Goal: Task Accomplishment & Management: Manage account settings

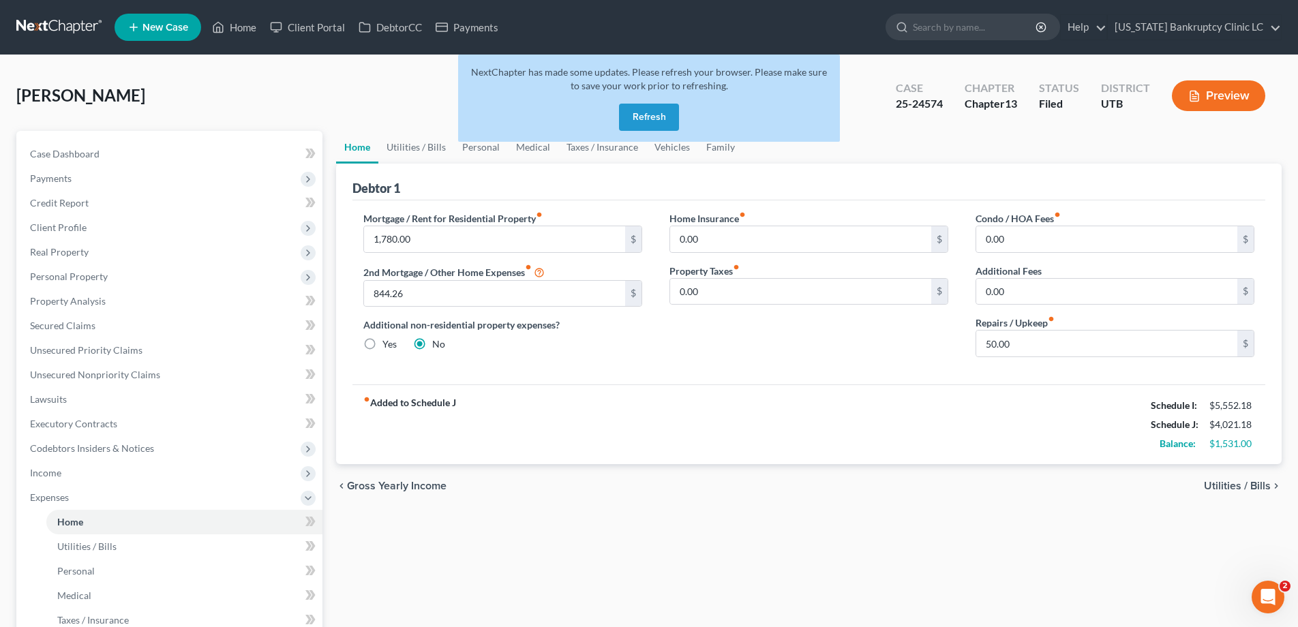
click at [649, 121] on button "Refresh" at bounding box center [649, 117] width 60 height 27
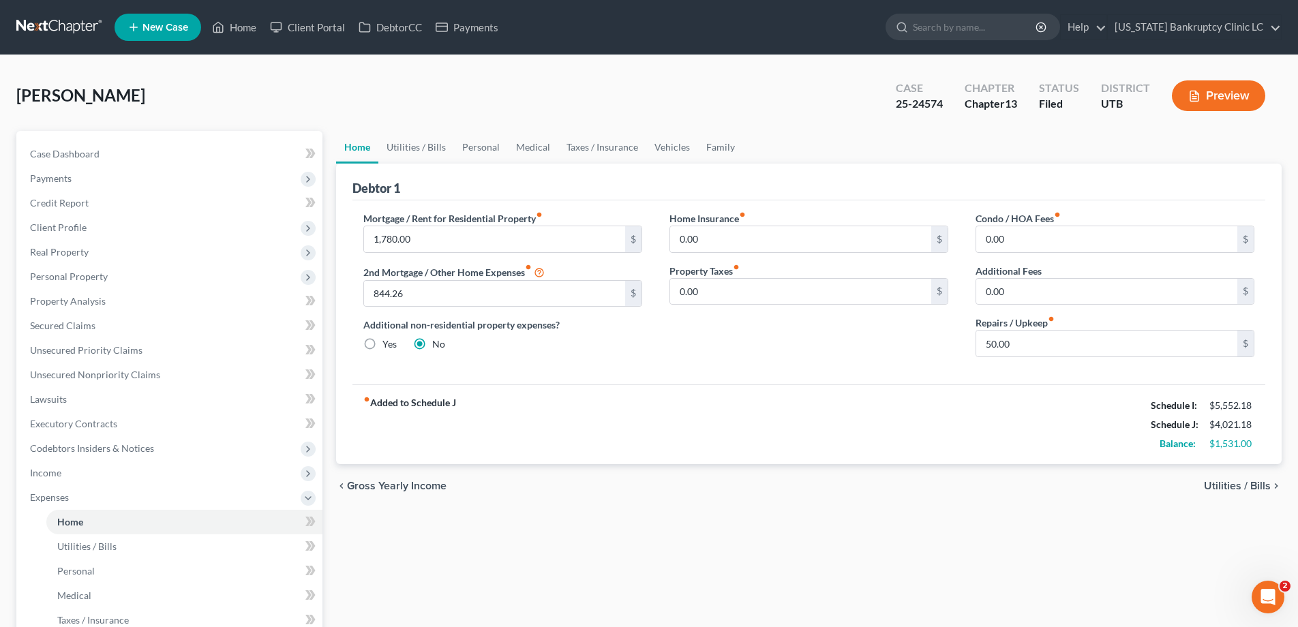
click at [75, 24] on link at bounding box center [59, 27] width 87 height 25
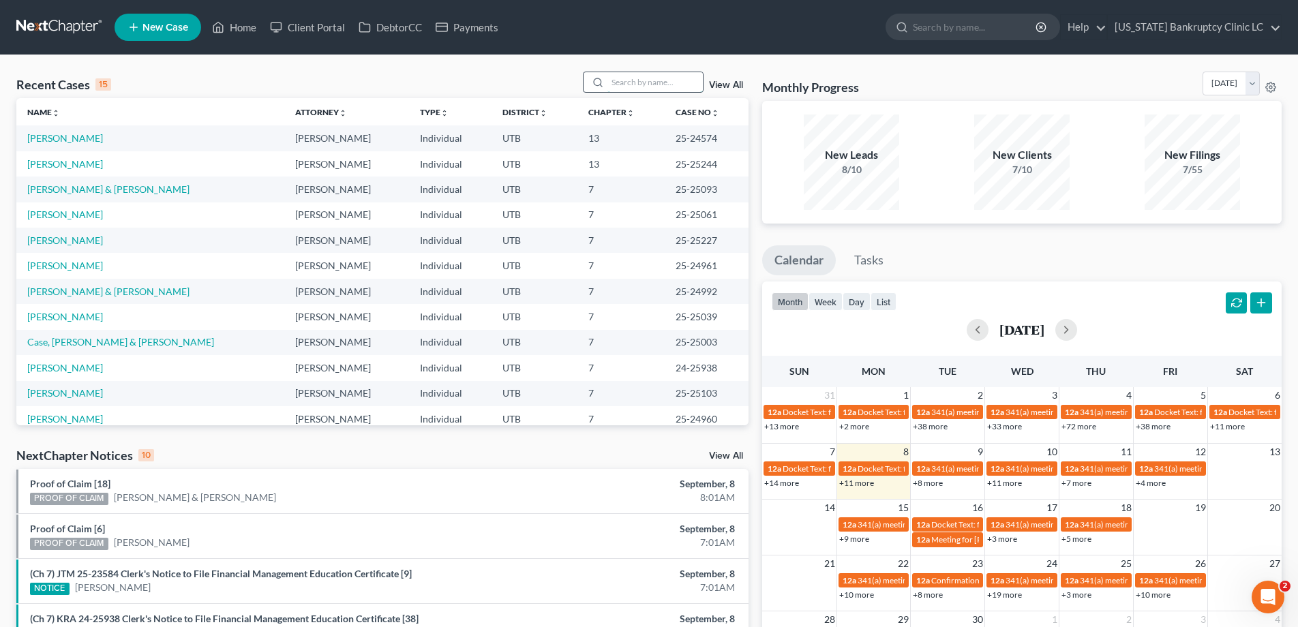
click at [627, 87] on input "search" at bounding box center [654, 82] width 95 height 20
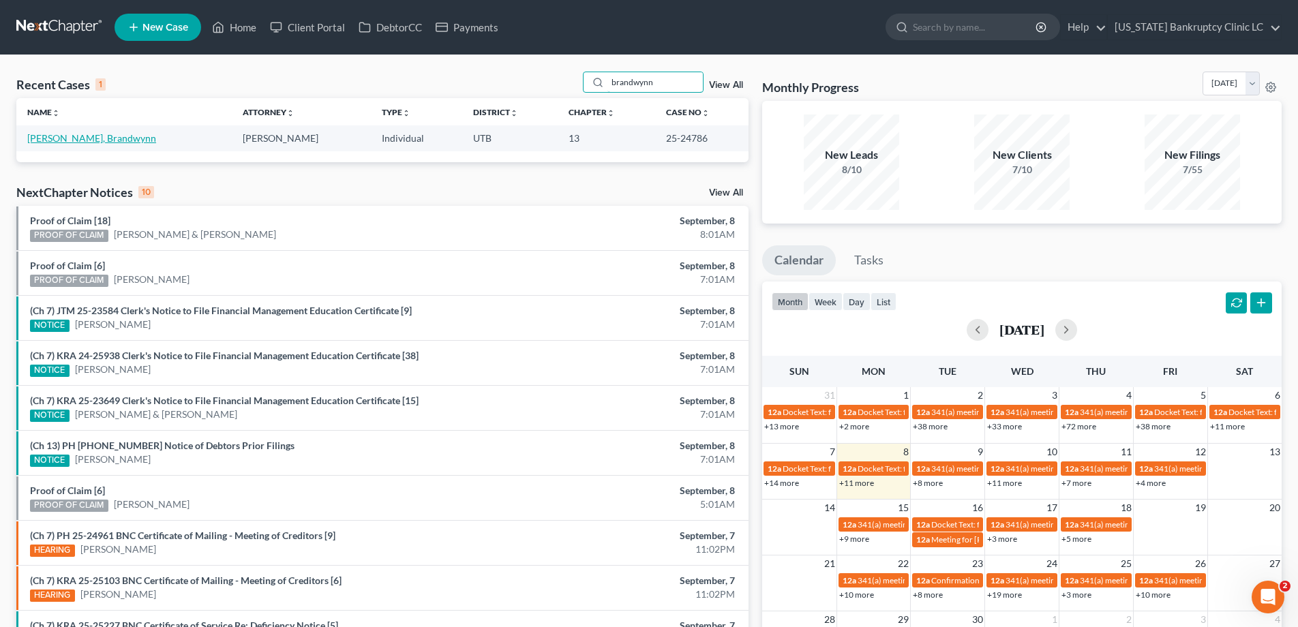
type input "brandwynn"
click at [86, 135] on link "[PERSON_NAME], Brandwynn" at bounding box center [91, 138] width 129 height 12
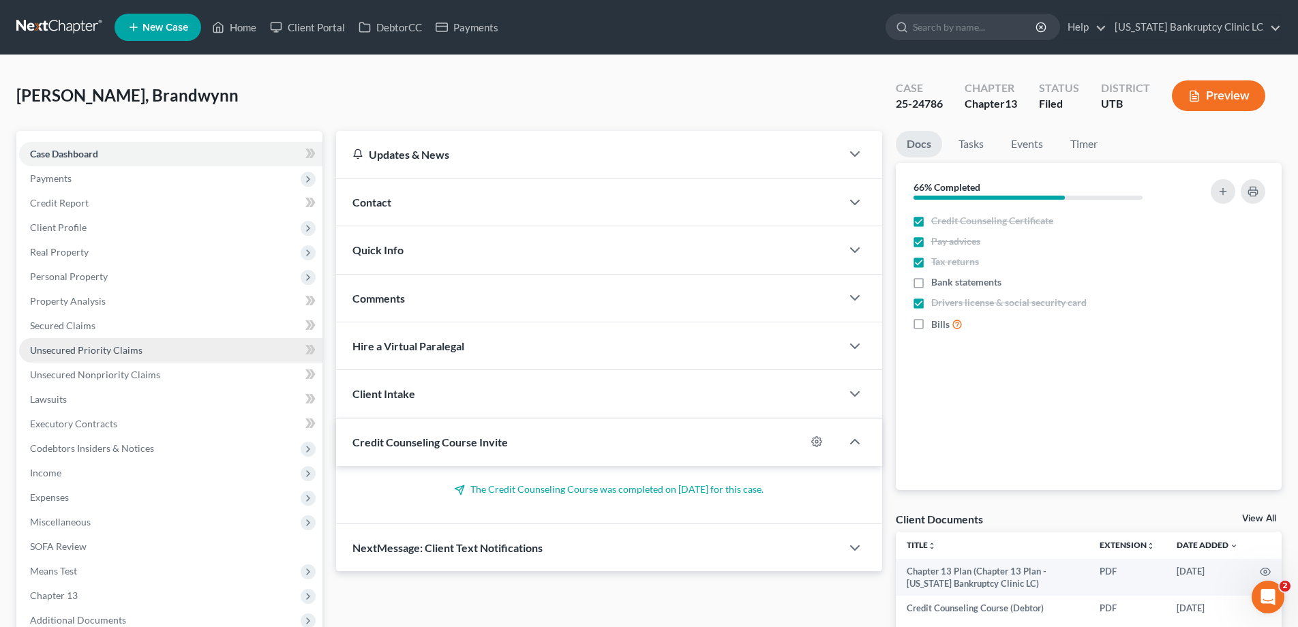
click at [78, 352] on span "Unsecured Priority Claims" at bounding box center [86, 350] width 112 height 12
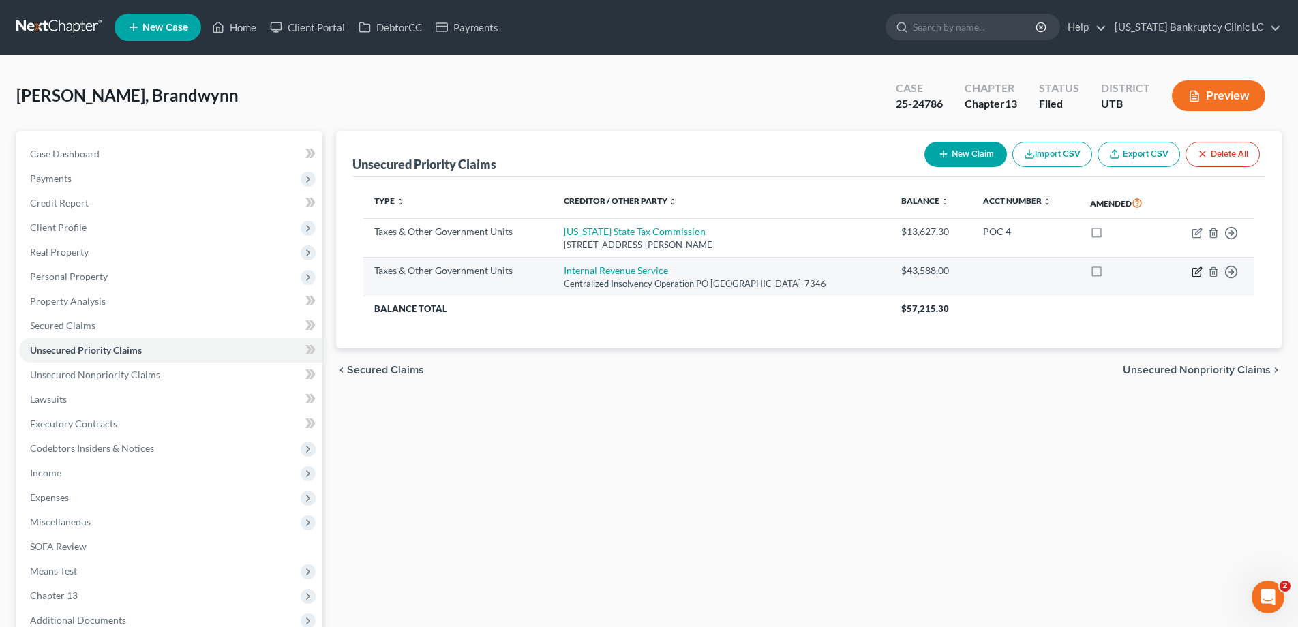
click at [1195, 273] on icon "button" at bounding box center [1198, 270] width 6 height 6
select select "0"
select select "39"
select select "0"
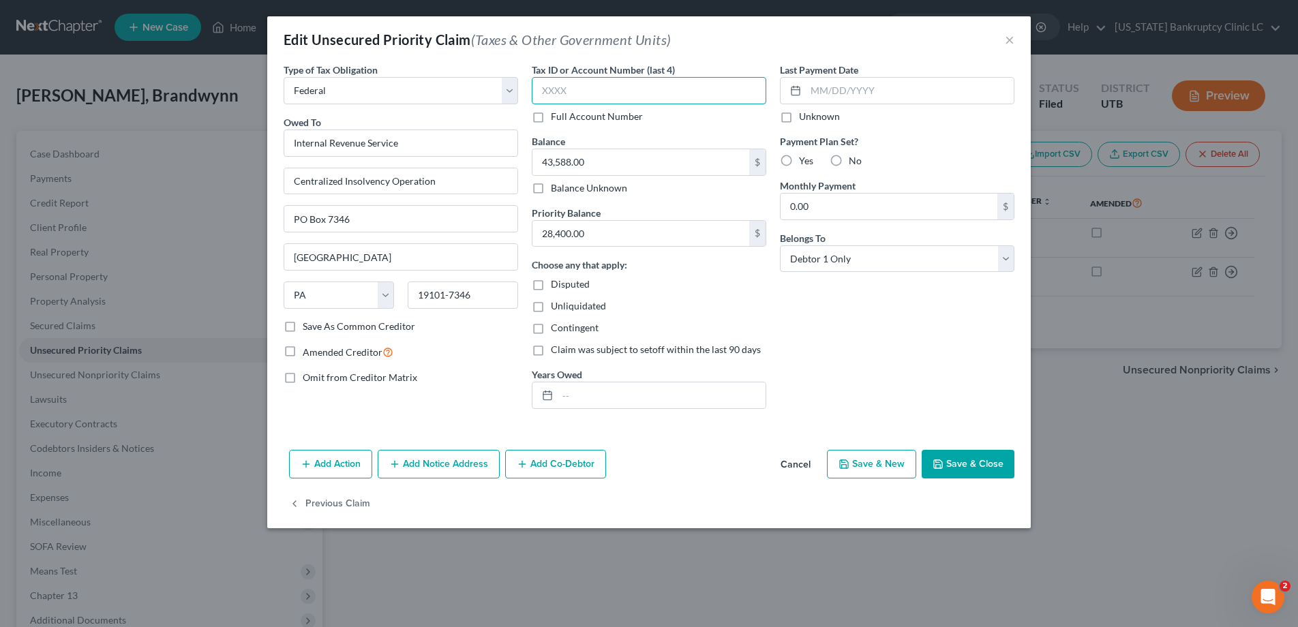
click at [640, 84] on input "text" at bounding box center [649, 90] width 234 height 27
type input "POC"
click at [551, 116] on label "Full Account Number" at bounding box center [597, 117] width 92 height 14
click at [556, 116] on input "Full Account Number" at bounding box center [560, 114] width 9 height 9
click at [590, 91] on input "POC" at bounding box center [649, 90] width 234 height 27
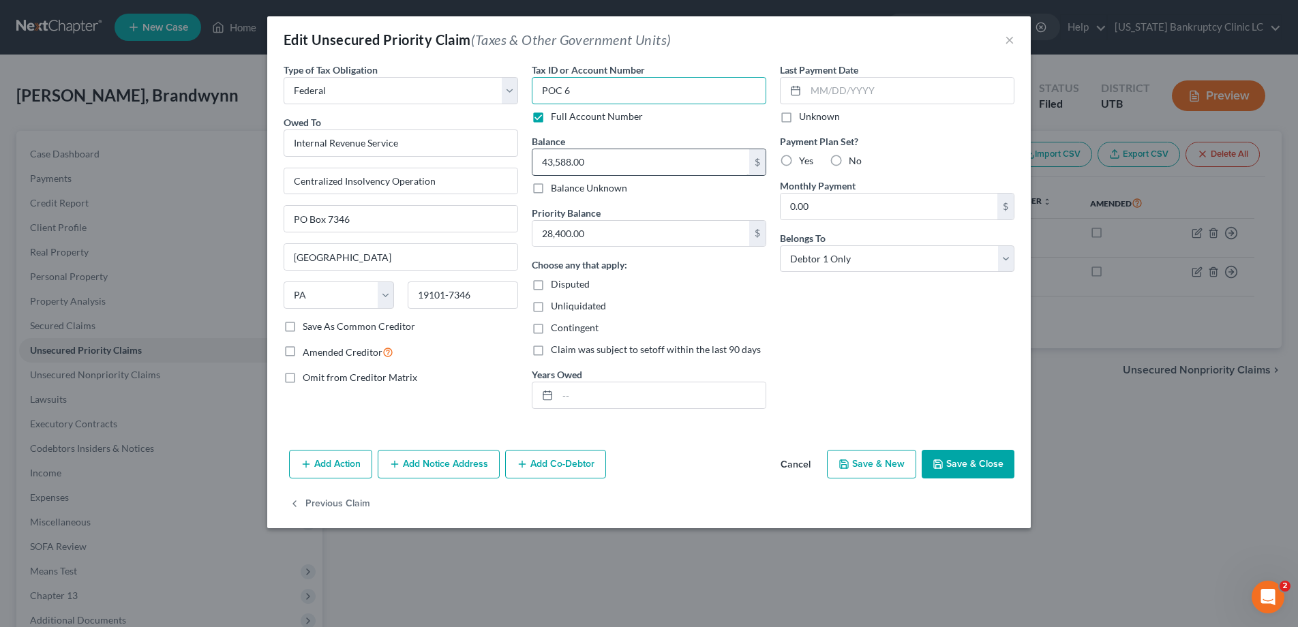
type input "POC 6"
click at [590, 166] on input "43,588.00" at bounding box center [640, 162] width 217 height 26
type input "43,762.29"
type input "23,933.06"
click at [974, 457] on button "Save & Close" at bounding box center [968, 464] width 93 height 29
